Goal: Task Accomplishment & Management: Use online tool/utility

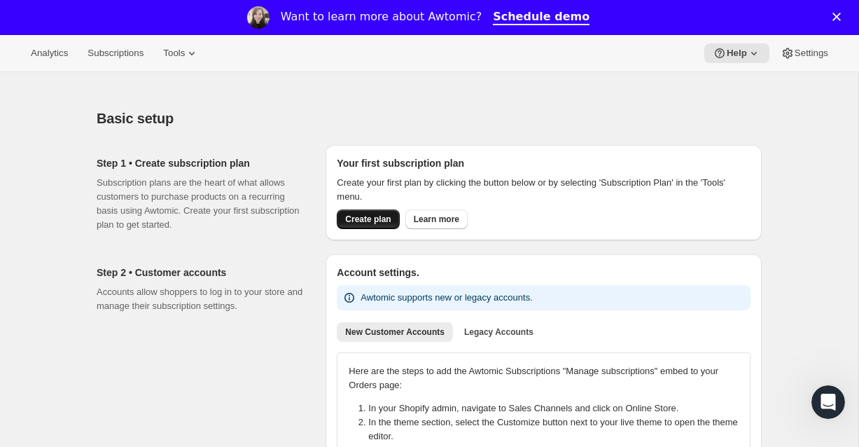
click at [369, 216] on span "Create plan" at bounding box center [368, 219] width 46 height 11
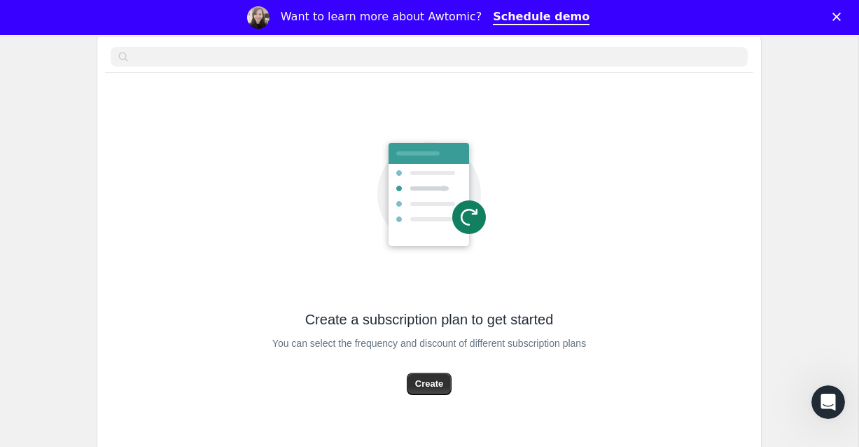
scroll to position [164, 0]
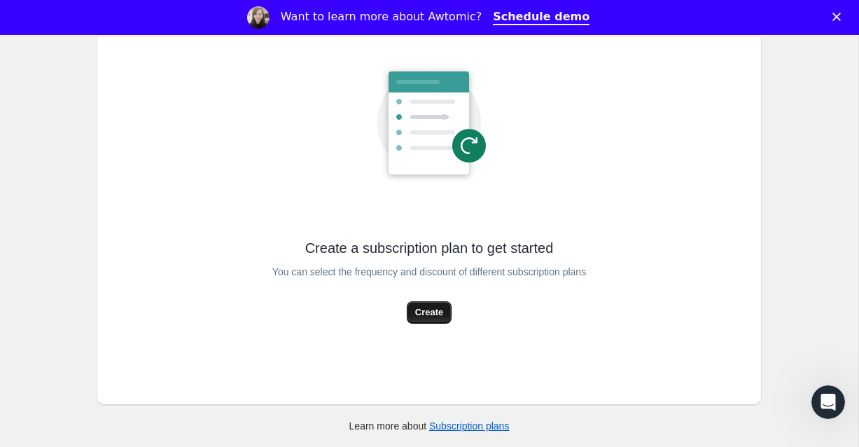
click at [431, 307] on span "Create" at bounding box center [429, 312] width 28 height 14
select select "WEEK"
select select "MONTH"
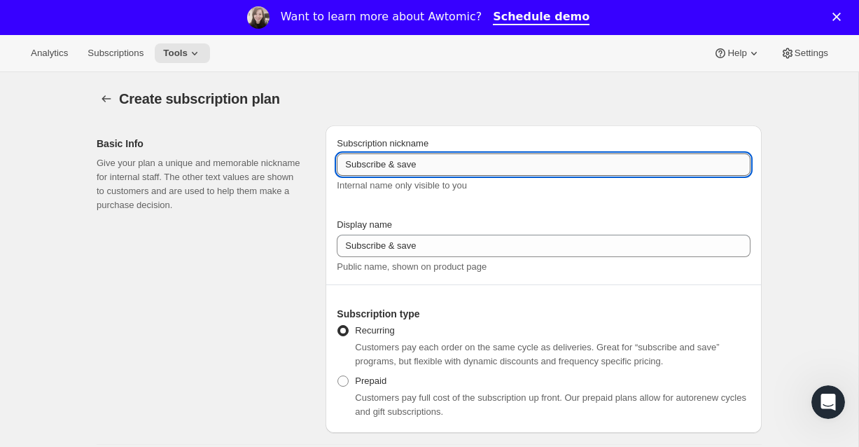
click at [424, 171] on input "Subscribe & save" at bounding box center [544, 164] width 414 height 22
click at [106, 97] on icon "Subscription plans" at bounding box center [106, 99] width 14 height 14
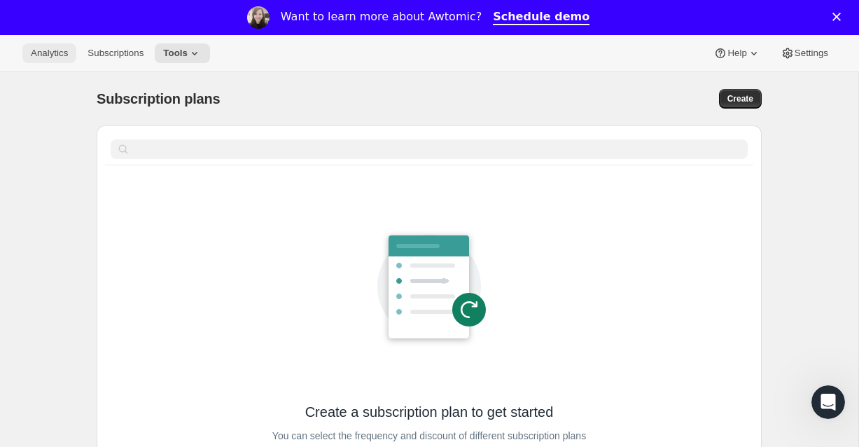
click at [55, 54] on span "Analytics" at bounding box center [49, 53] width 37 height 11
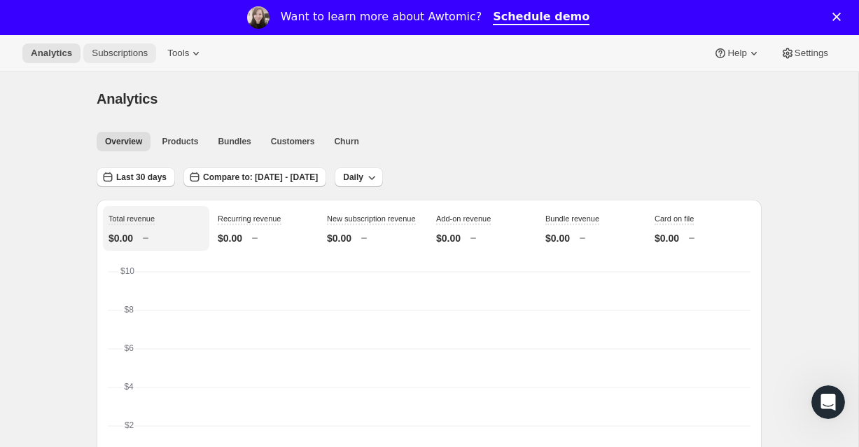
click at [135, 57] on span "Subscriptions" at bounding box center [120, 53] width 56 height 11
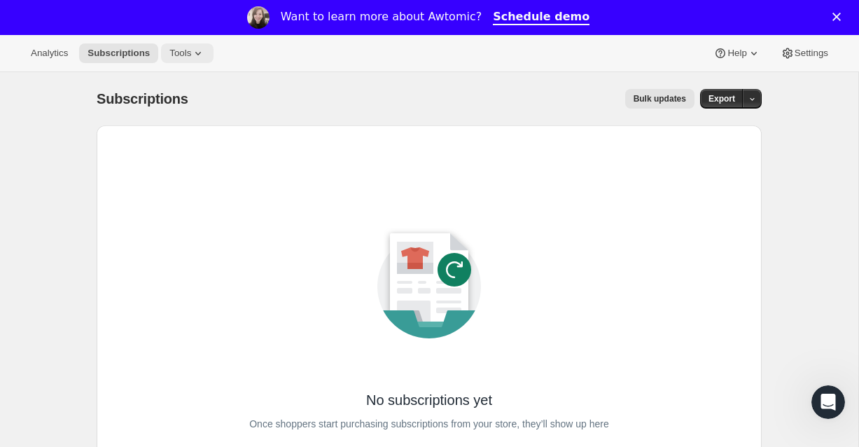
click at [205, 54] on icon at bounding box center [198, 53] width 14 height 14
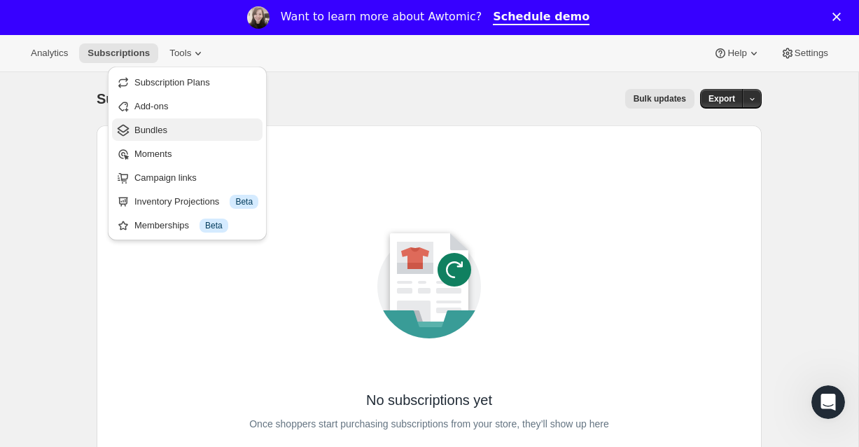
click at [174, 132] on span "Bundles" at bounding box center [196, 130] width 124 height 14
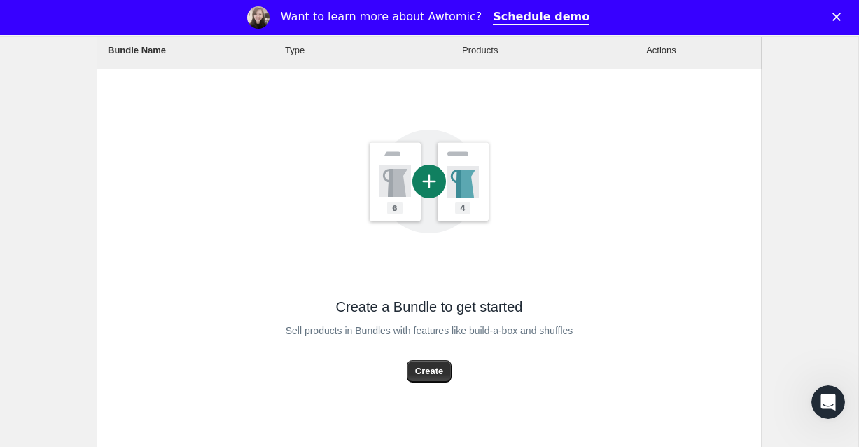
scroll to position [277, 0]
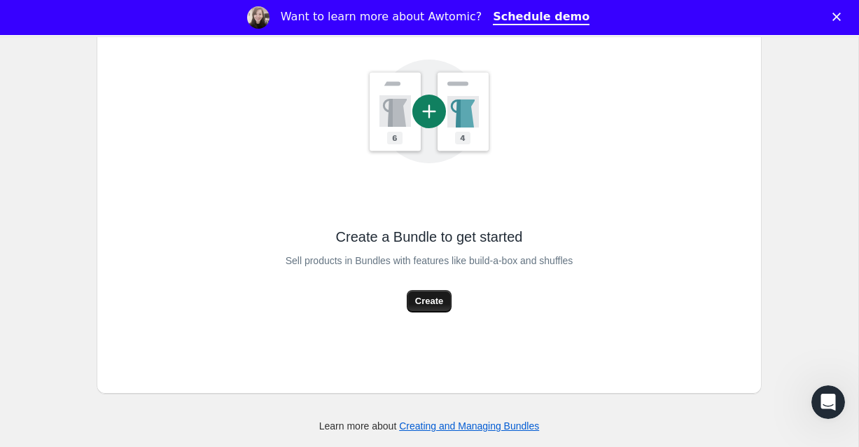
click at [429, 303] on span "Create" at bounding box center [429, 301] width 28 height 14
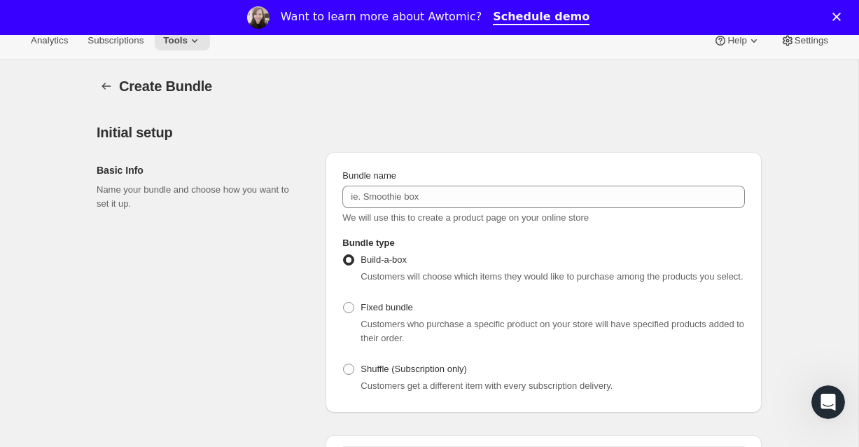
scroll to position [20, 0]
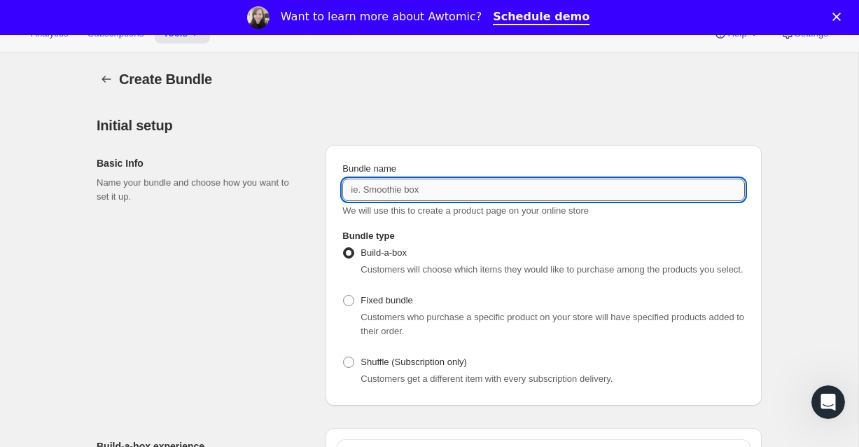
click at [405, 192] on input "Bundle name" at bounding box center [543, 190] width 403 height 22
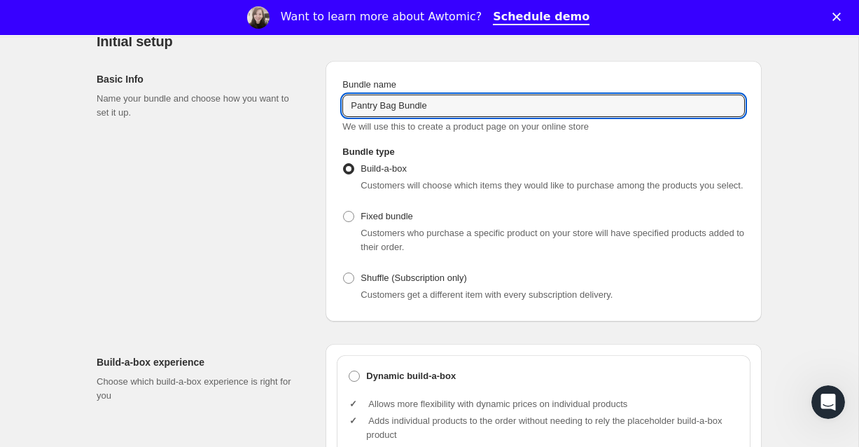
scroll to position [0, 0]
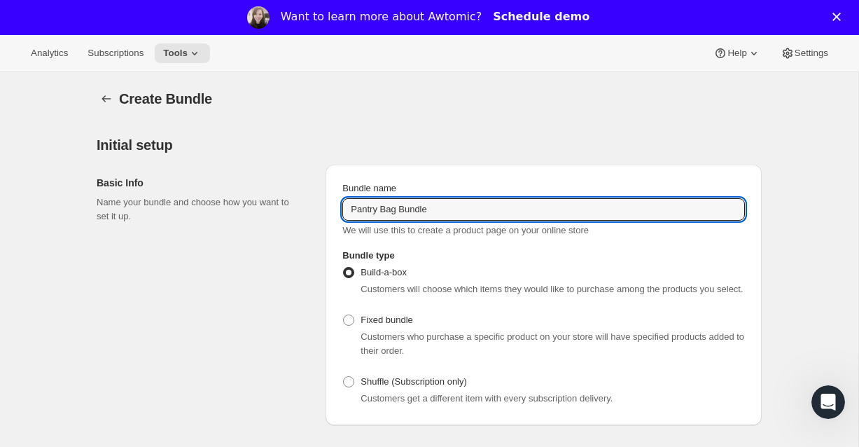
type input "Pantry Bag Bundle"
click at [550, 16] on link "Schedule demo" at bounding box center [541, 17] width 97 height 15
